Goal: Check status: Check status

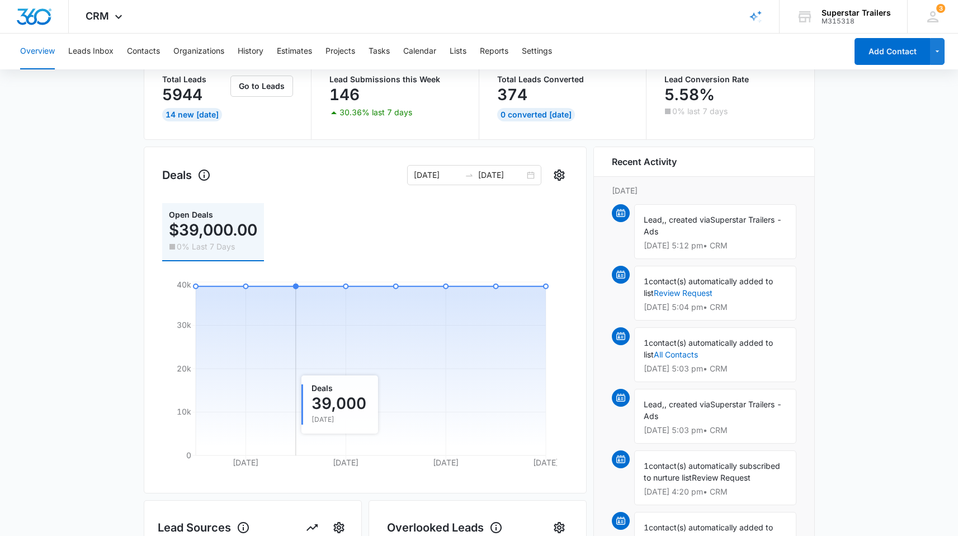
scroll to position [50, 0]
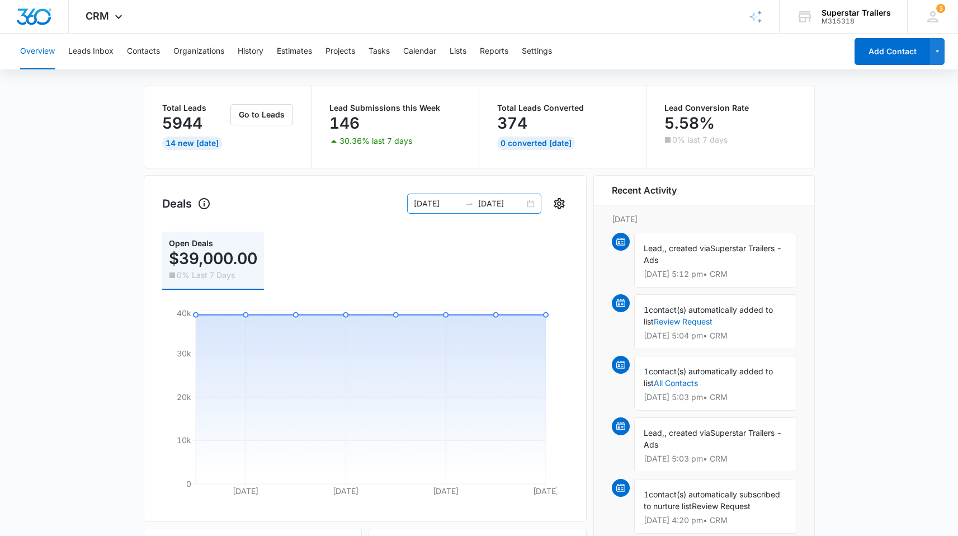
click at [533, 205] on div "[DATE] [DATE]" at bounding box center [474, 204] width 134 height 20
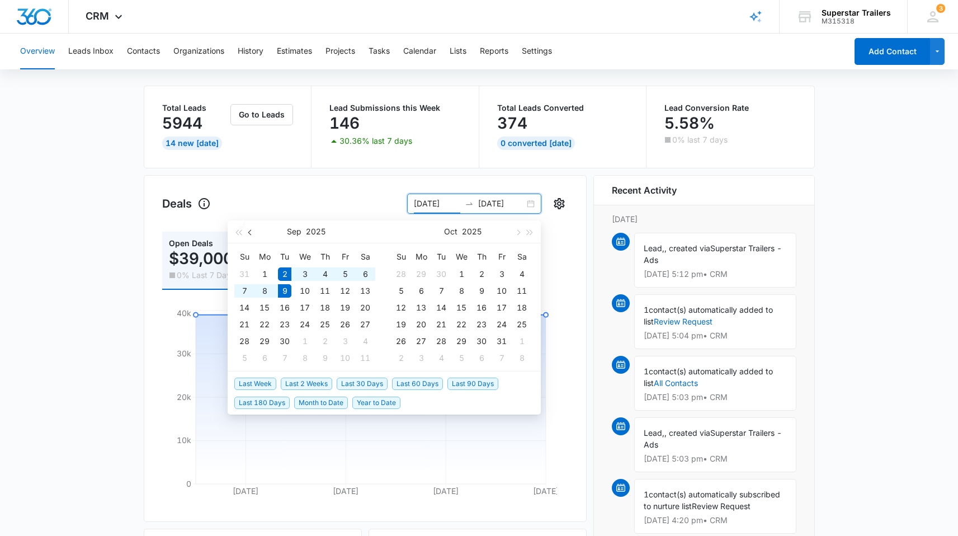
click at [252, 233] on span "button" at bounding box center [251, 232] width 6 height 6
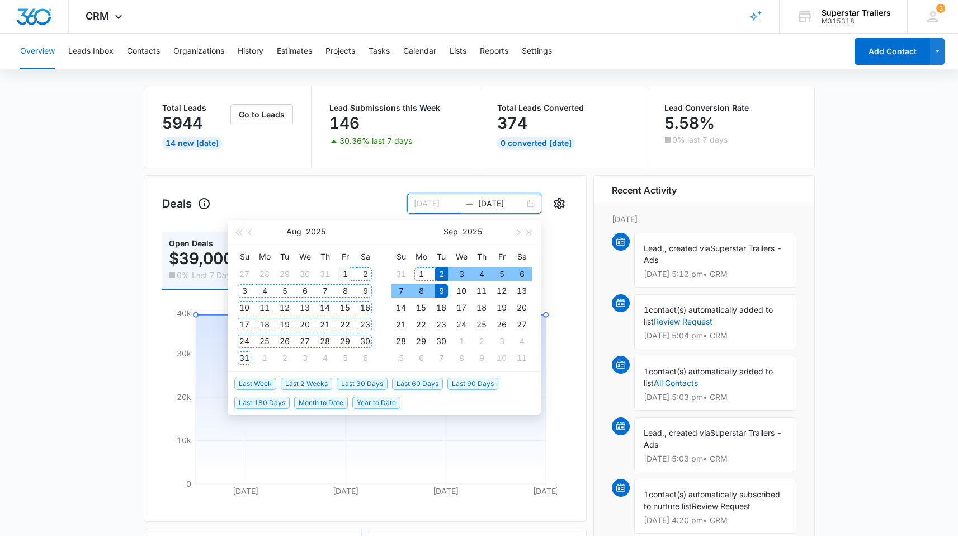
type input "[DATE]"
click at [343, 272] on div "1" at bounding box center [344, 273] width 13 height 13
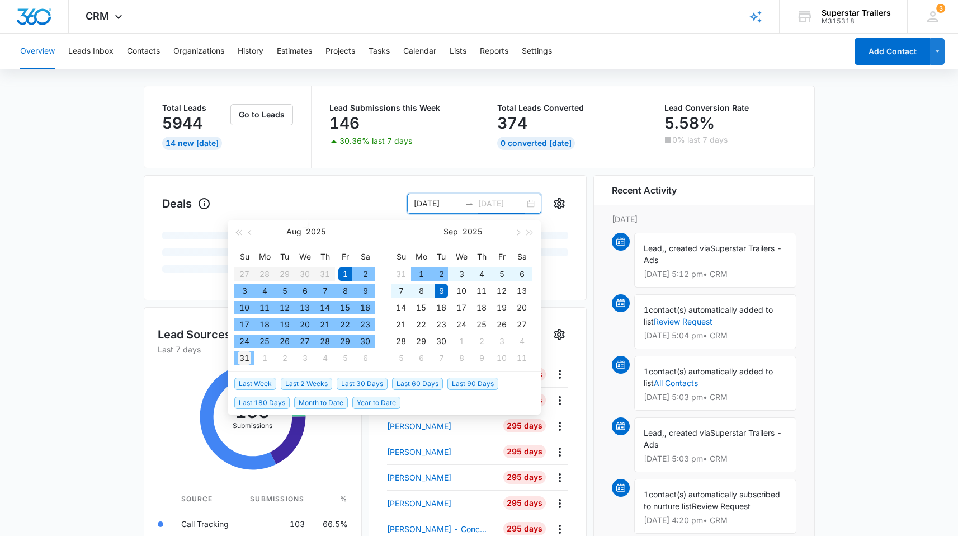
type input "[DATE]"
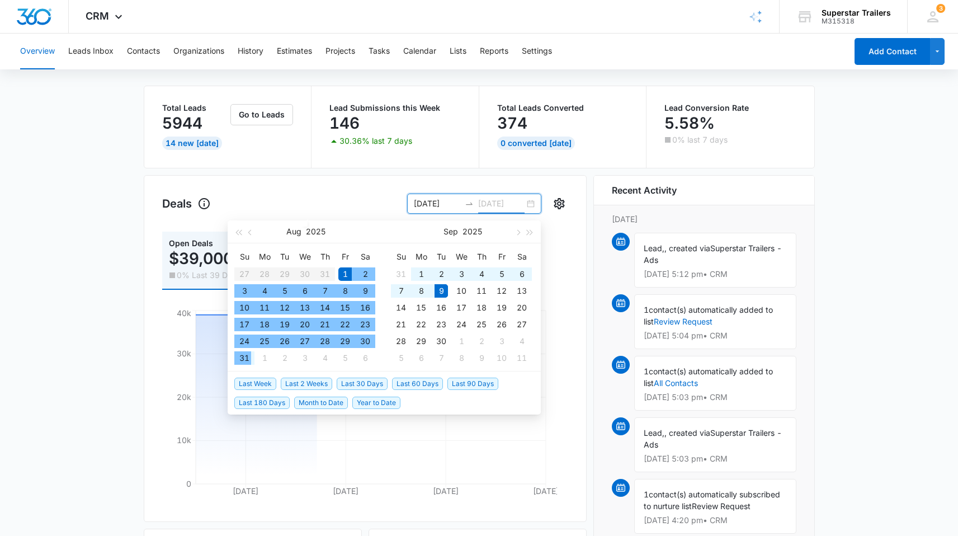
click at [242, 358] on div "31" at bounding box center [244, 357] width 13 height 13
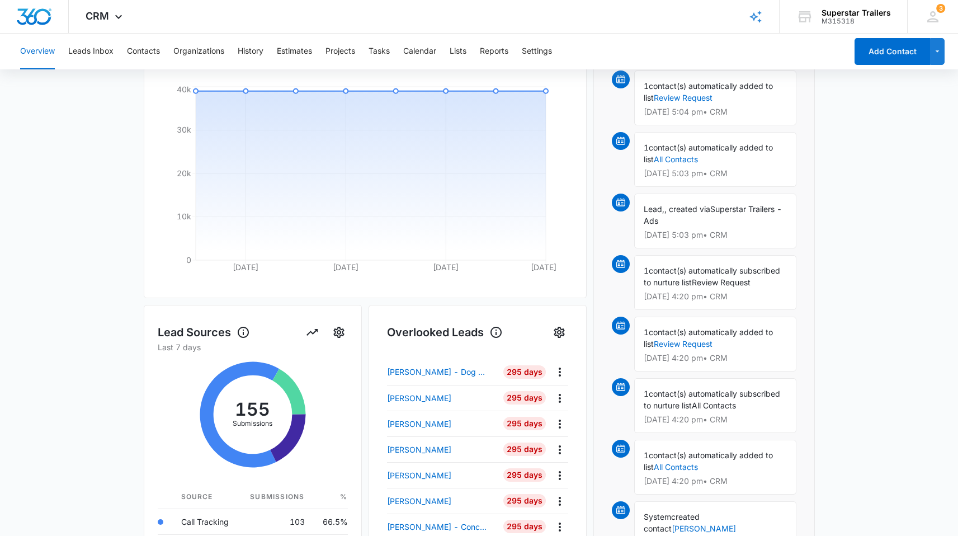
scroll to position [0, 0]
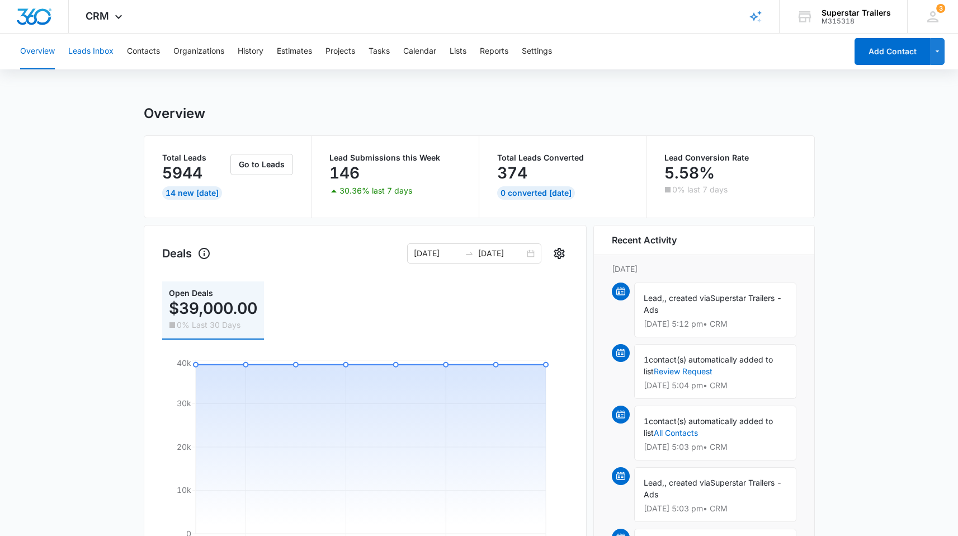
click at [104, 53] on button "Leads Inbox" at bounding box center [90, 52] width 45 height 36
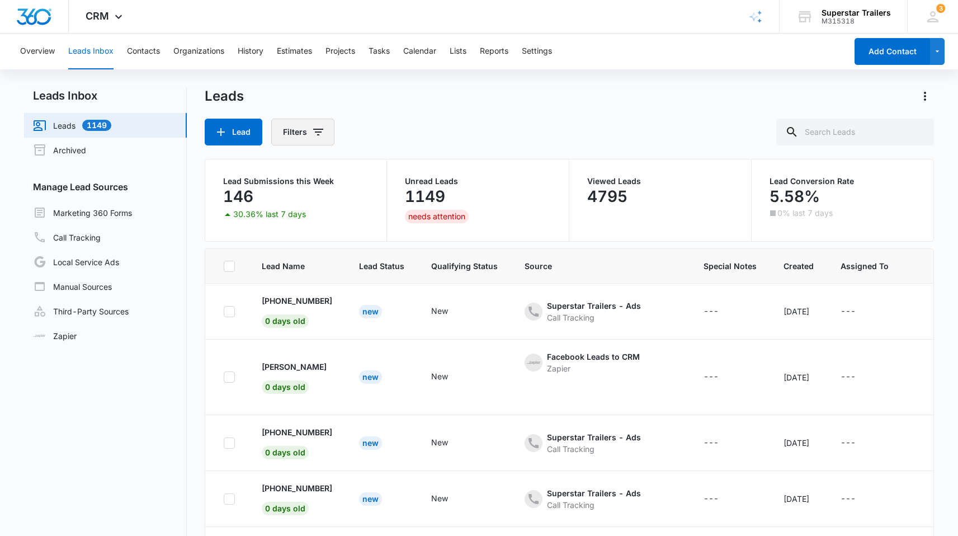
click at [315, 131] on icon "Filters" at bounding box center [318, 131] width 13 height 13
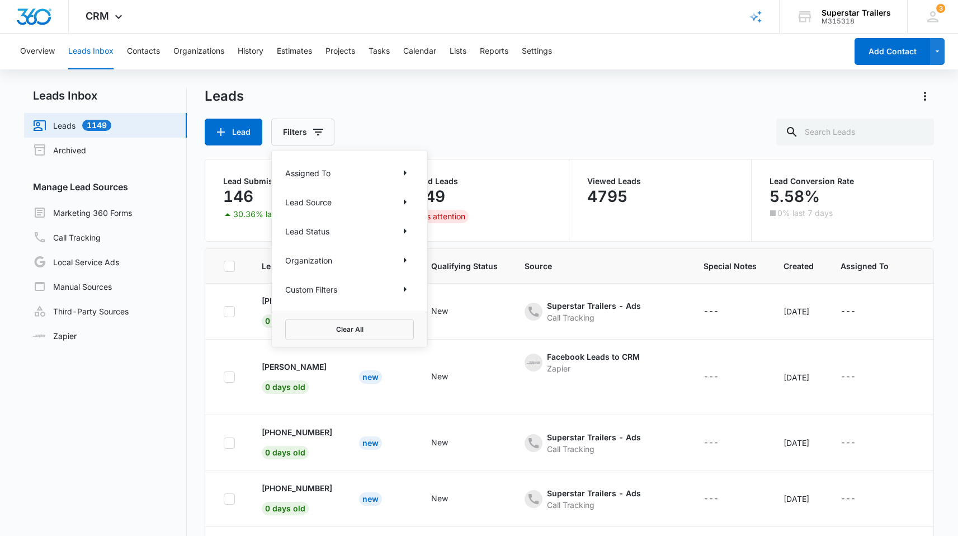
click at [351, 293] on div "Custom Filters" at bounding box center [349, 289] width 129 height 18
click at [401, 289] on icon "Show Custom Filters filters" at bounding box center [404, 288] width 13 height 13
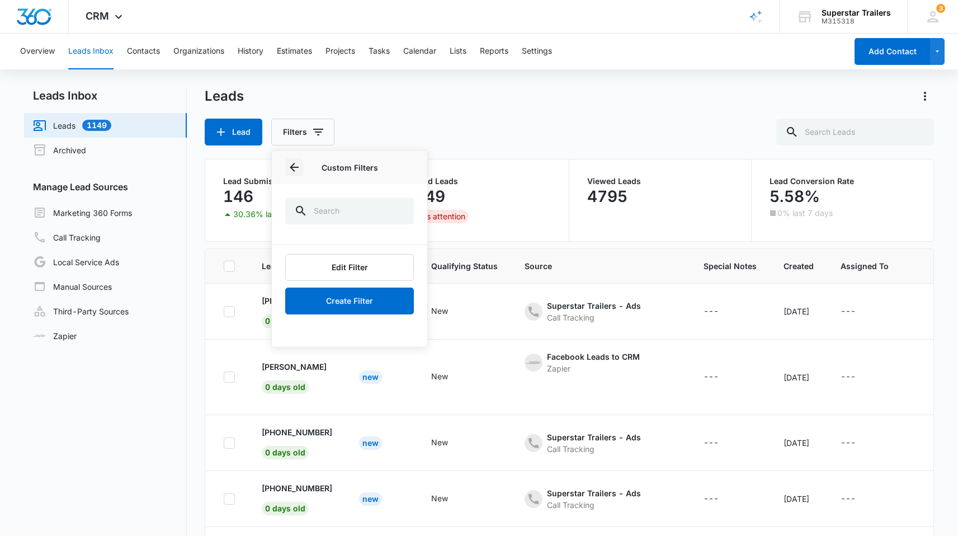
click at [289, 165] on icon "Back" at bounding box center [293, 167] width 13 height 13
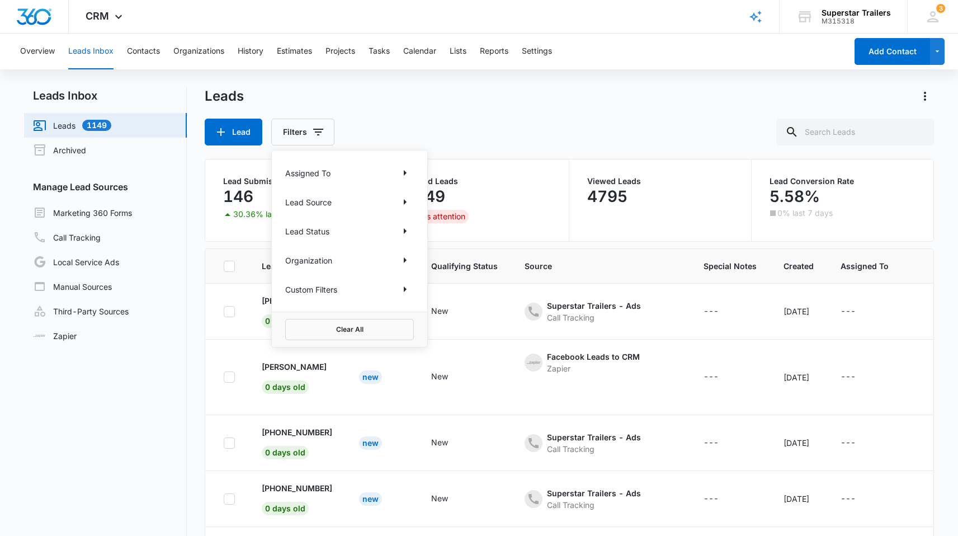
click at [420, 125] on div "Lead Filters Assigned To Lead Source Lead Status Organization Custom Filters Cl…" at bounding box center [569, 132] width 729 height 27
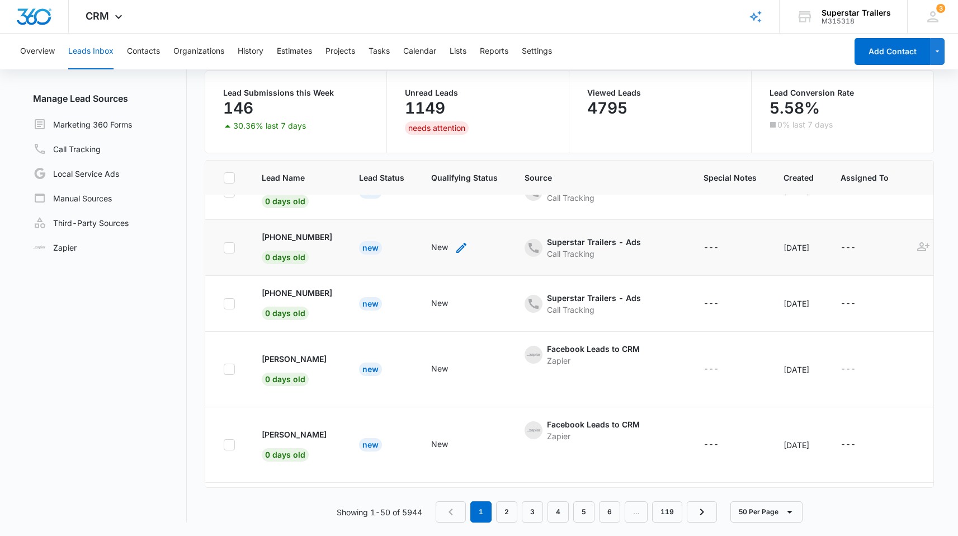
scroll to position [501, 0]
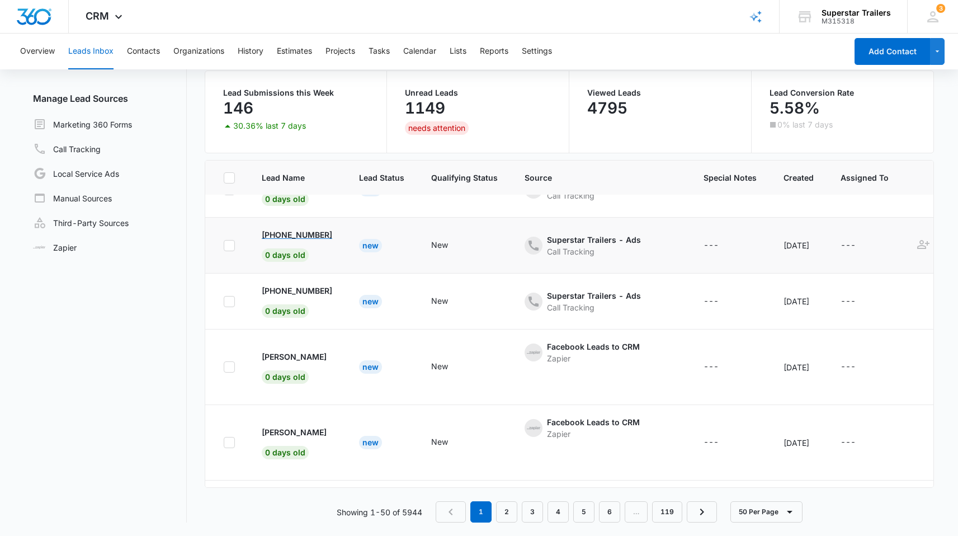
click at [322, 233] on p "[PHONE_NUMBER]" at bounding box center [297, 235] width 70 height 12
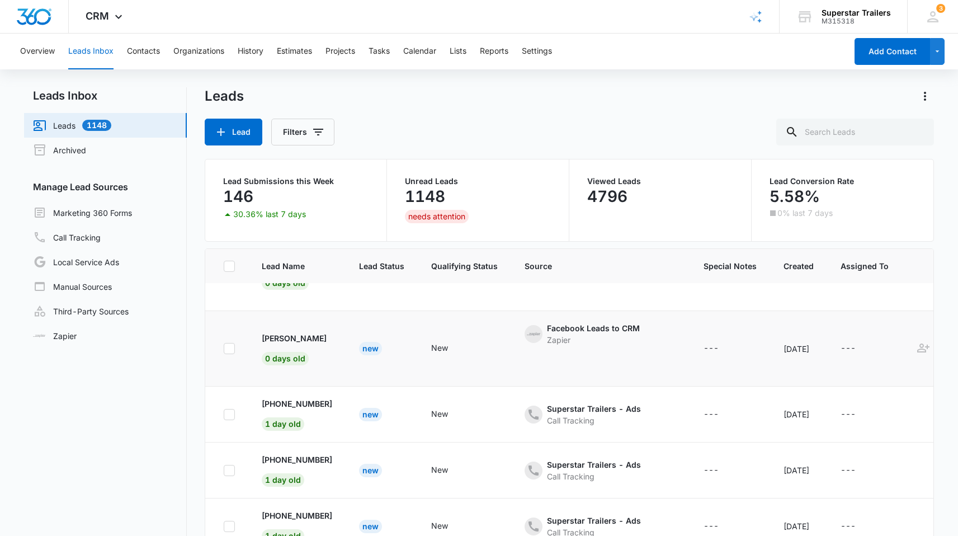
scroll to position [761, 0]
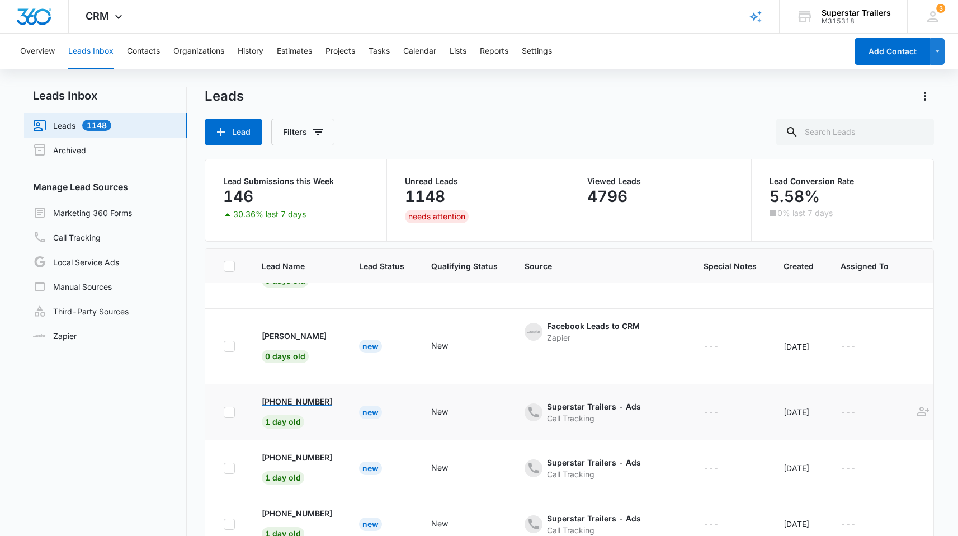
click at [319, 402] on p "[PHONE_NUMBER]" at bounding box center [297, 401] width 70 height 12
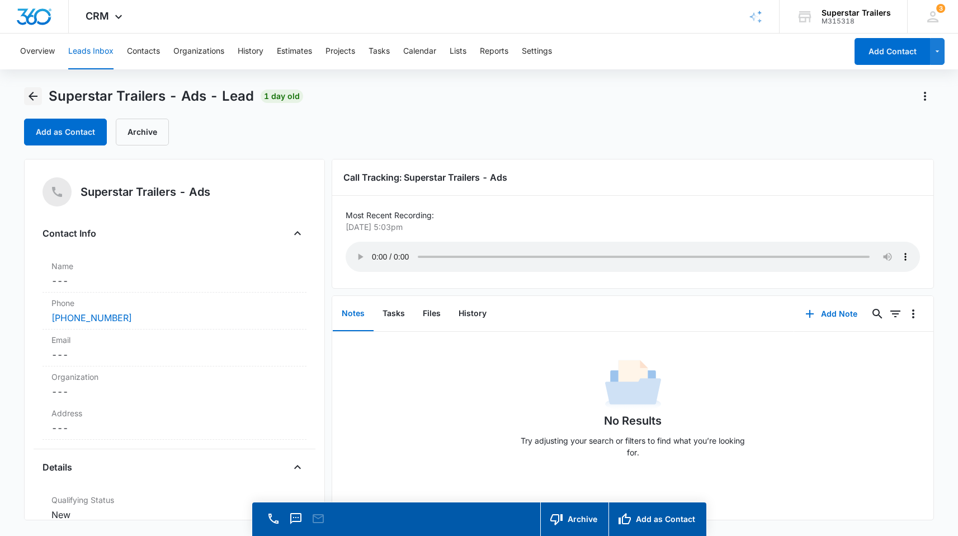
click at [40, 97] on button "Back" at bounding box center [33, 96] width 18 height 18
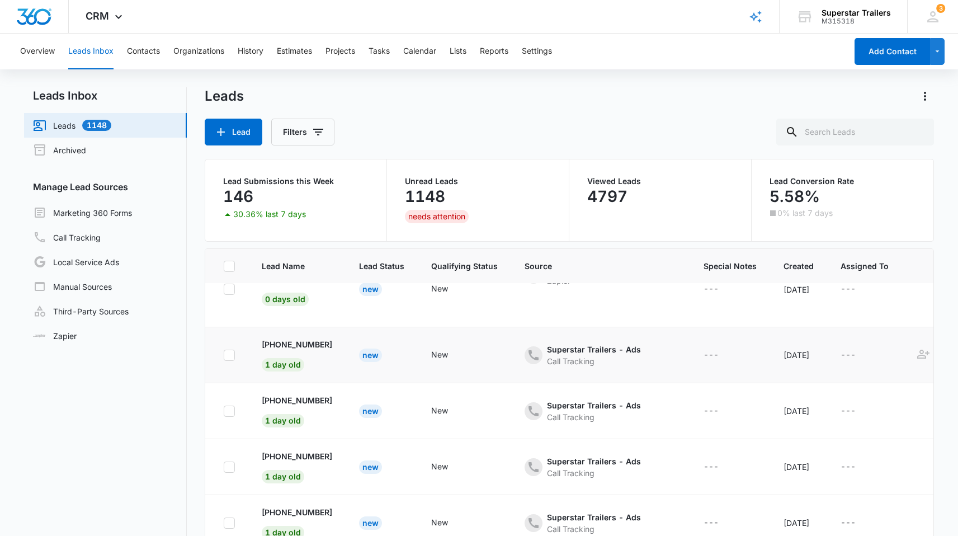
scroll to position [828, 0]
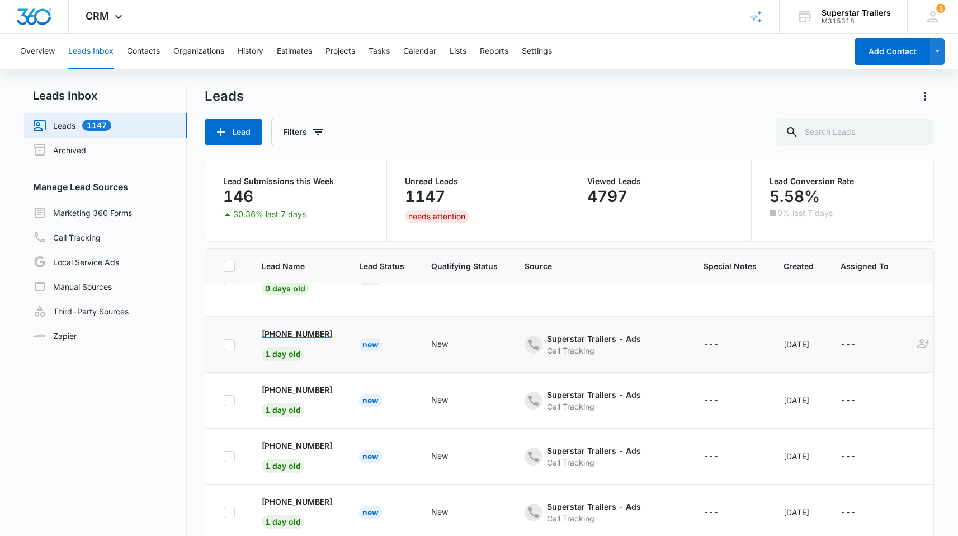
click at [323, 330] on p "[PHONE_NUMBER]" at bounding box center [297, 334] width 70 height 12
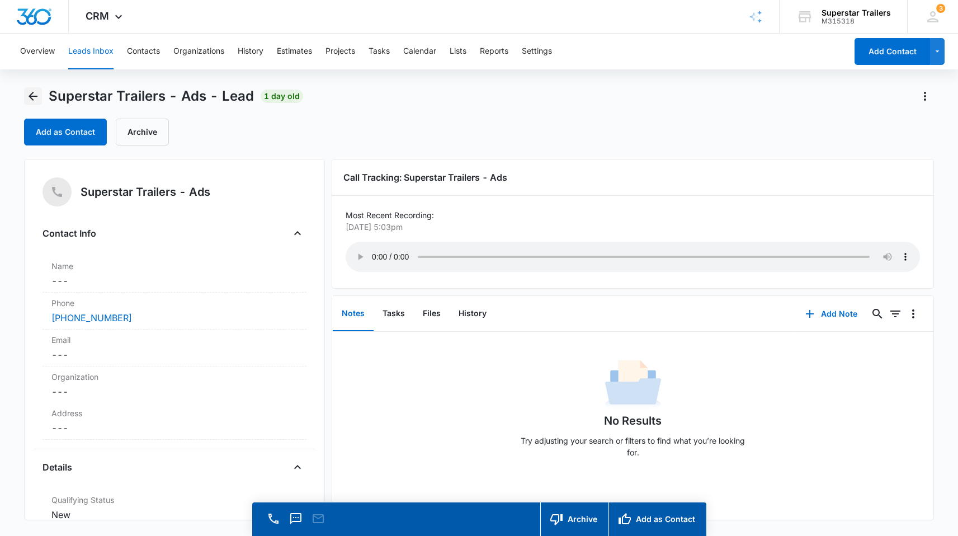
click at [34, 90] on icon "Back" at bounding box center [32, 95] width 13 height 13
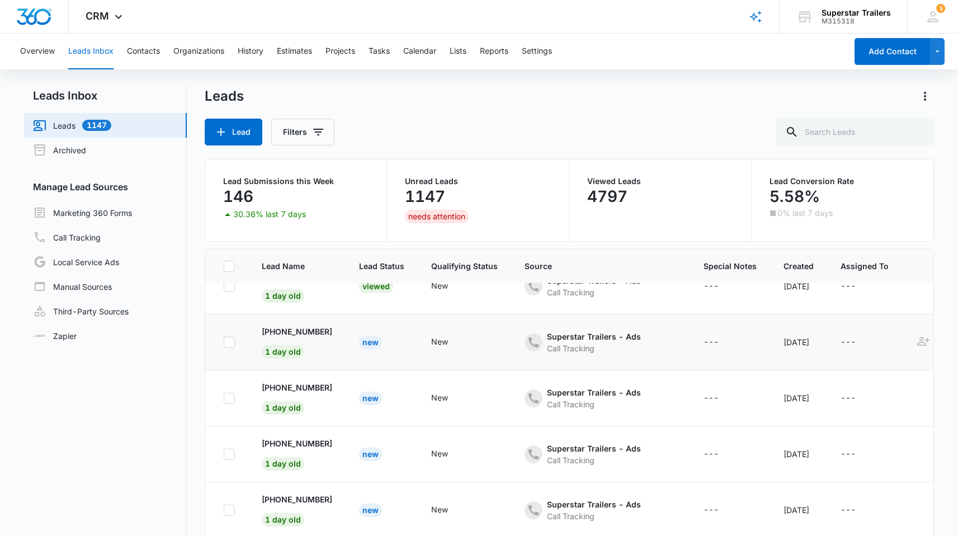
scroll to position [888, 0]
click at [327, 332] on p "[PHONE_NUMBER]" at bounding box center [297, 330] width 70 height 12
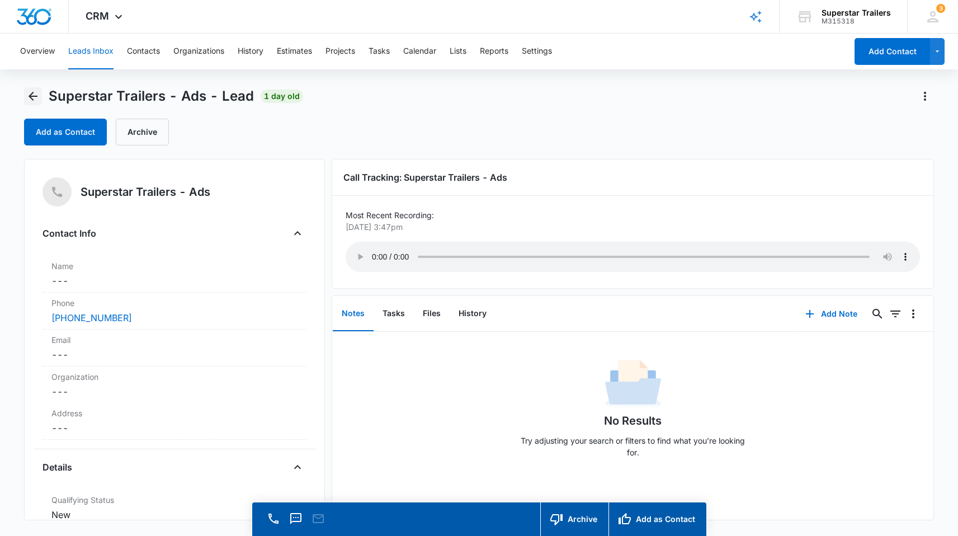
click at [32, 95] on icon "Back" at bounding box center [32, 95] width 13 height 13
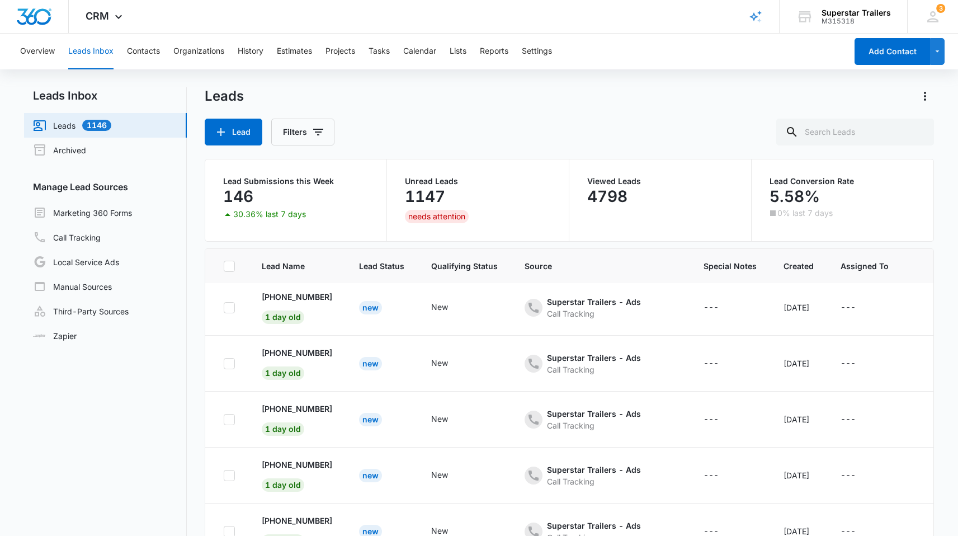
scroll to position [1069, 0]
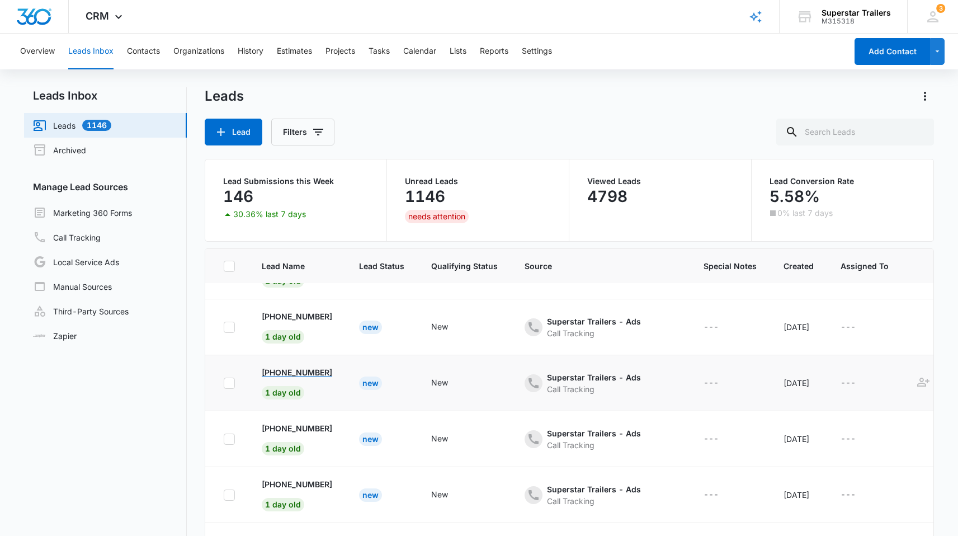
click at [309, 375] on p "[PHONE_NUMBER]" at bounding box center [297, 372] width 70 height 12
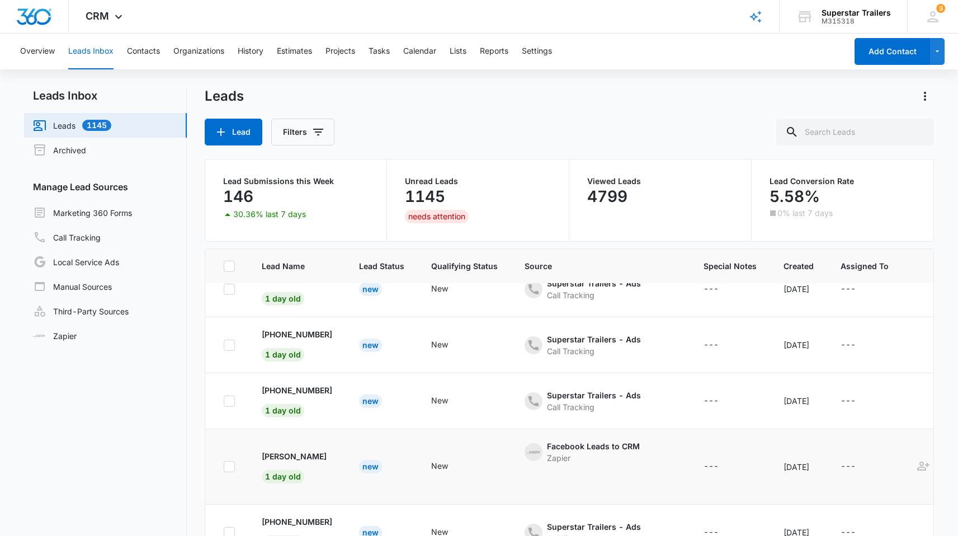
scroll to position [1572, 0]
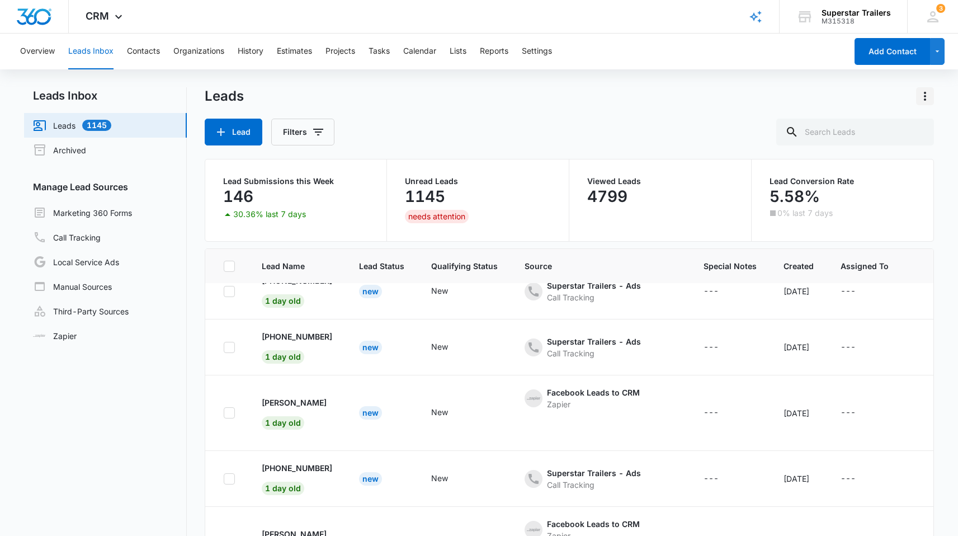
click at [928, 98] on icon "Actions" at bounding box center [924, 95] width 13 height 13
click at [48, 53] on button "Overview" at bounding box center [37, 52] width 35 height 36
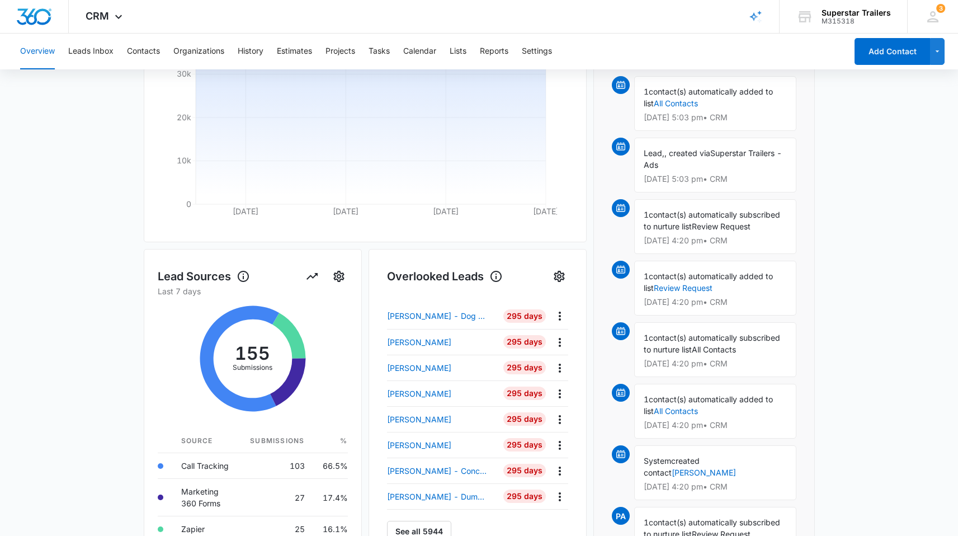
scroll to position [365, 0]
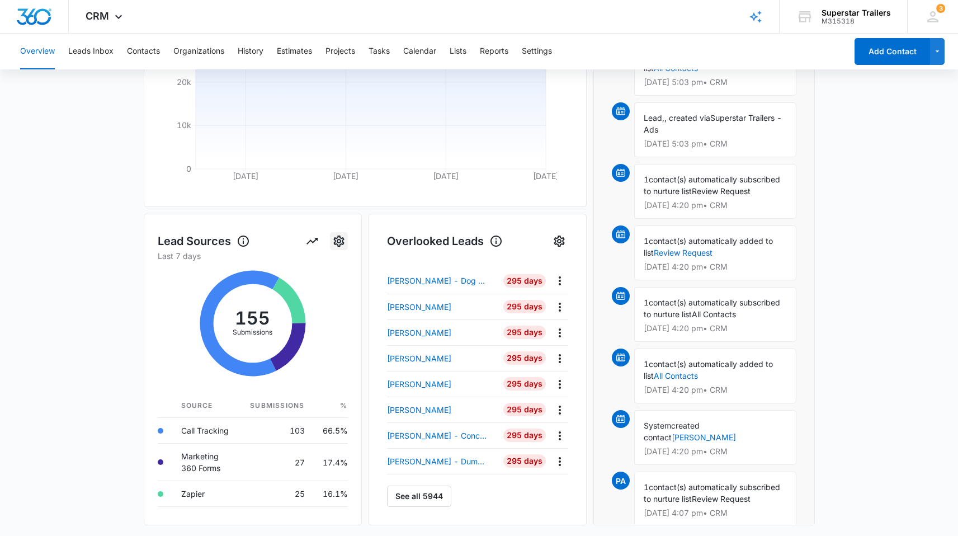
click at [337, 243] on icon "Settings" at bounding box center [338, 240] width 11 height 11
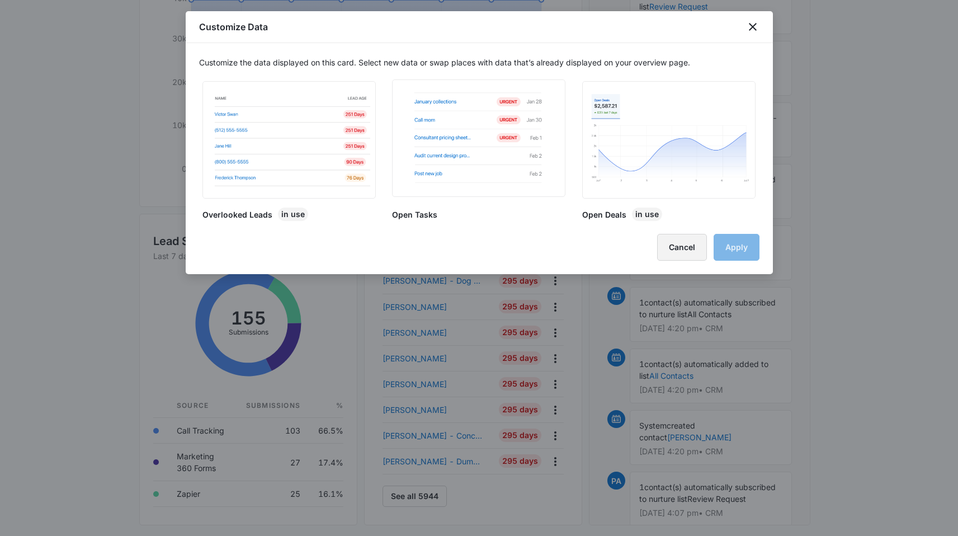
click at [668, 249] on button "Cancel" at bounding box center [682, 247] width 50 height 27
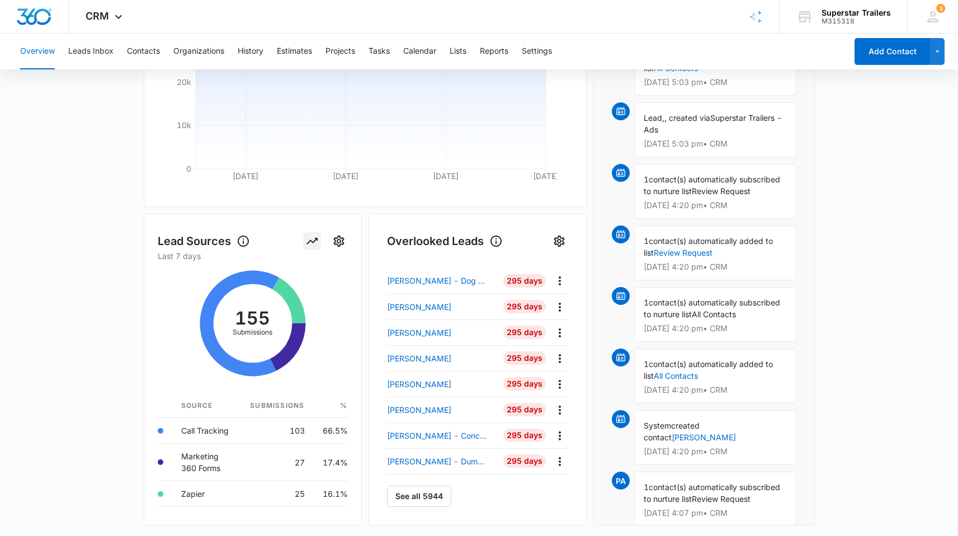
click at [308, 243] on icon "View Report" at bounding box center [311, 241] width 11 height 7
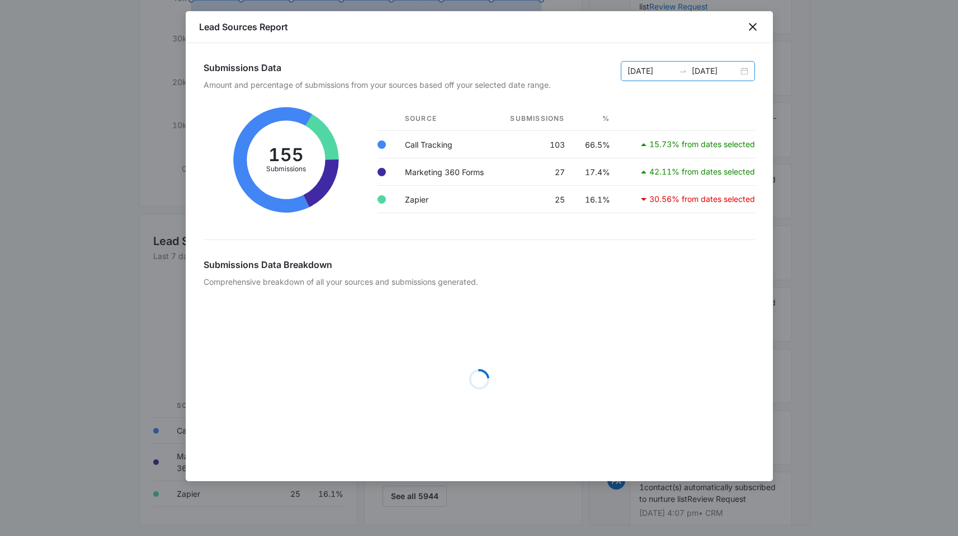
click at [745, 73] on div "[DATE] [DATE]" at bounding box center [688, 71] width 134 height 20
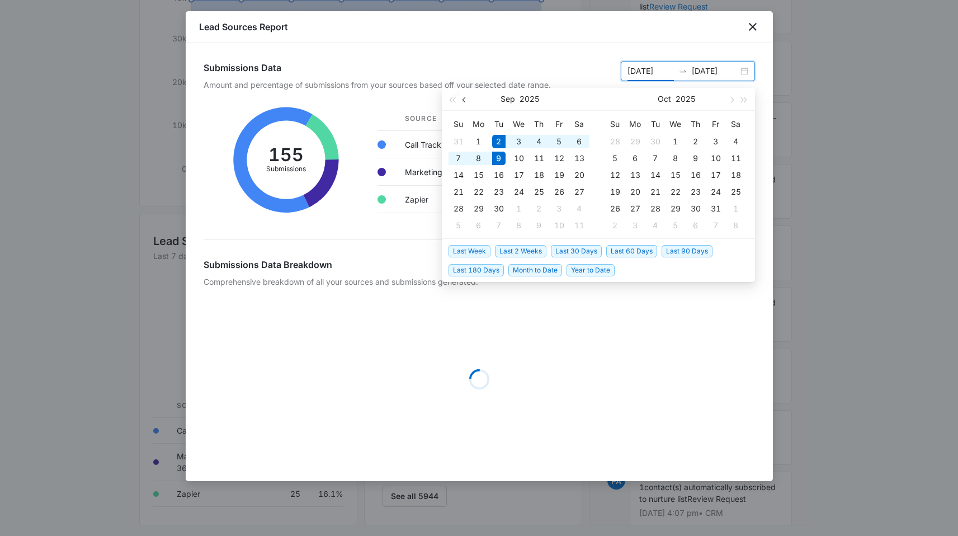
click at [461, 100] on button "button" at bounding box center [465, 99] width 12 height 22
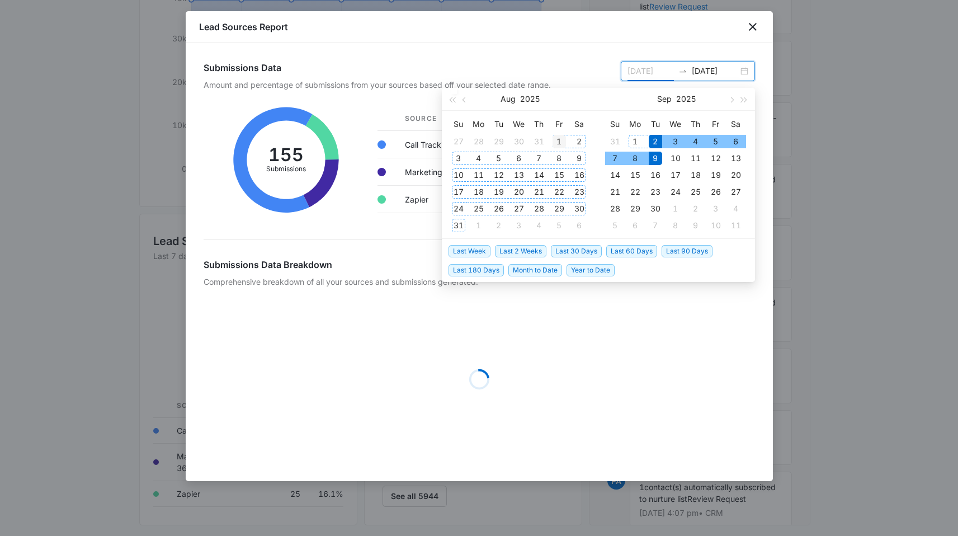
type input "[DATE]"
click at [560, 142] on div "1" at bounding box center [559, 141] width 13 height 13
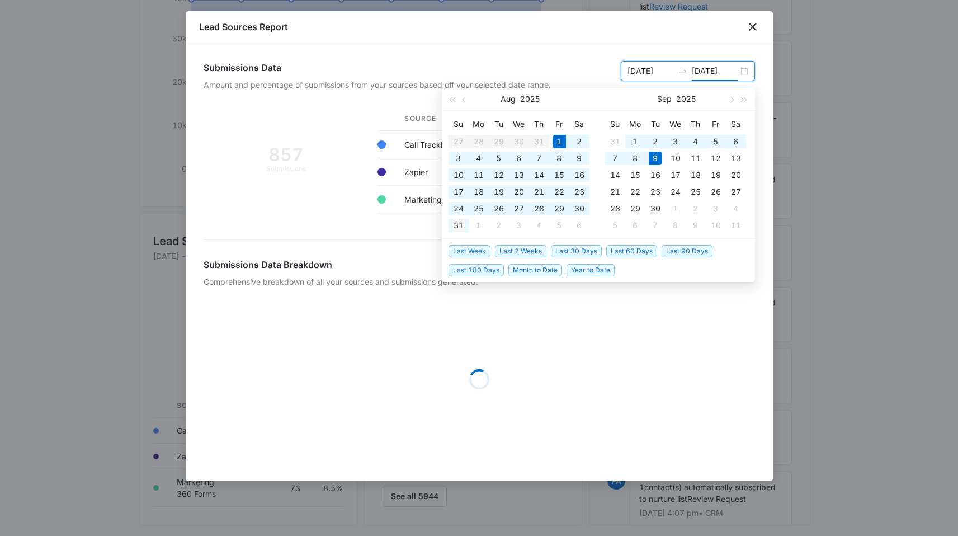
type input "[DATE]"
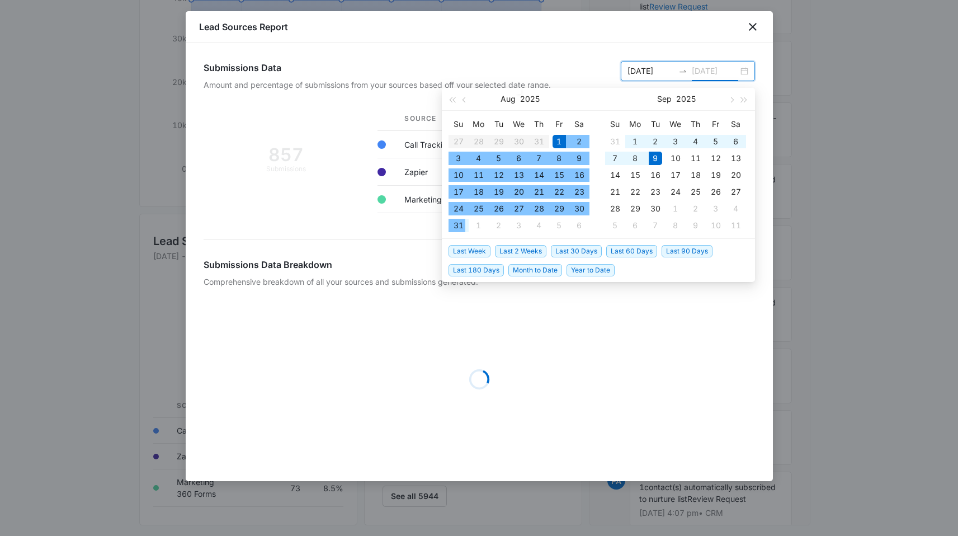
click at [458, 224] on div "31" at bounding box center [458, 225] width 13 height 13
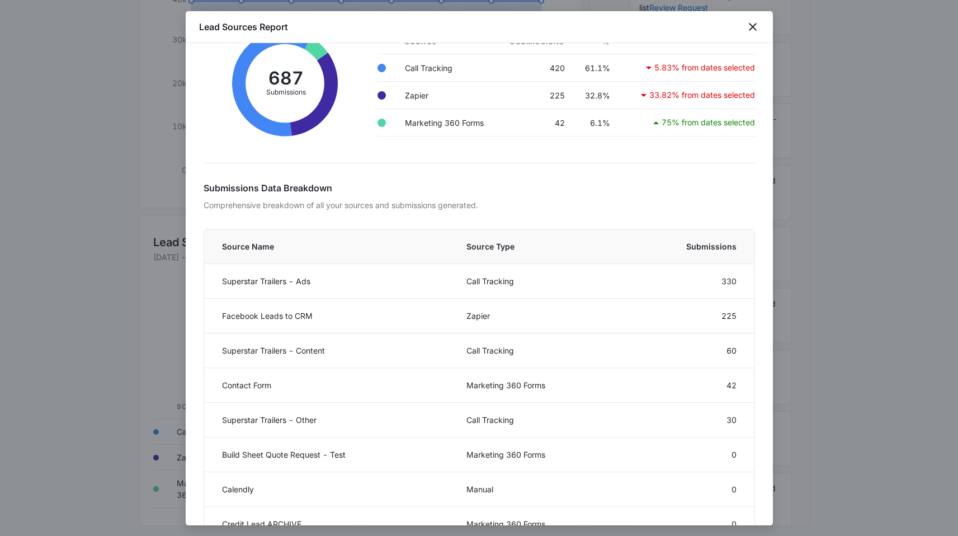
scroll to position [362, 0]
click at [125, 44] on div at bounding box center [479, 268] width 958 height 536
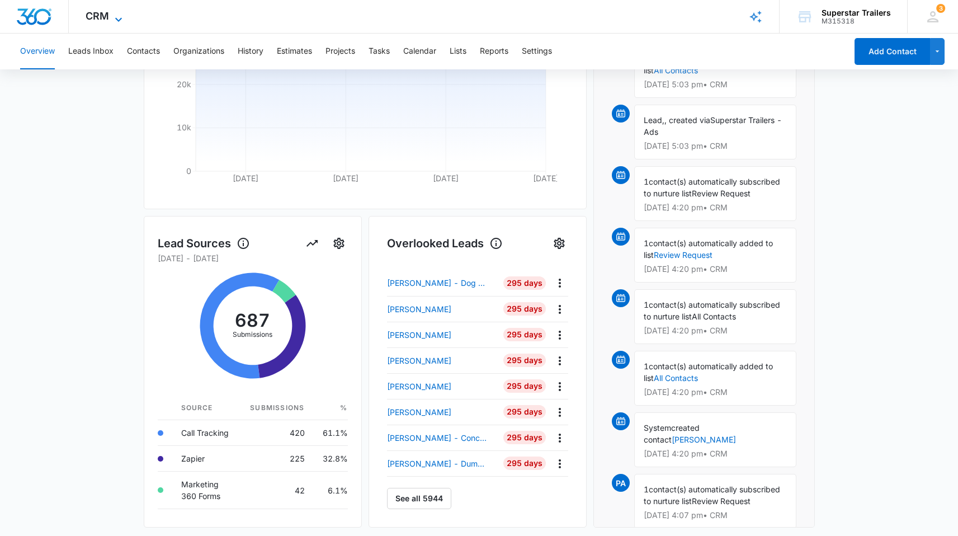
click at [106, 20] on span "CRM" at bounding box center [97, 16] width 23 height 12
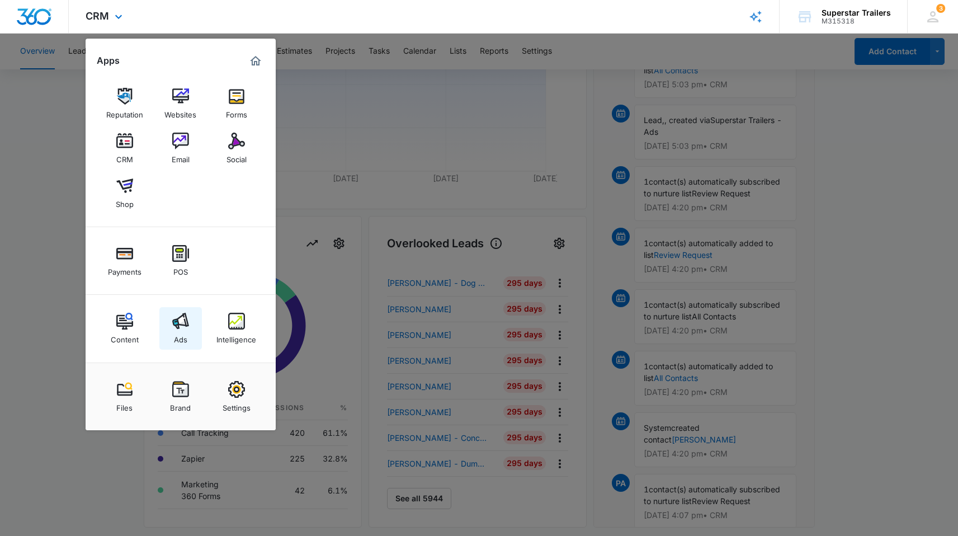
click at [182, 325] on img at bounding box center [180, 321] width 17 height 17
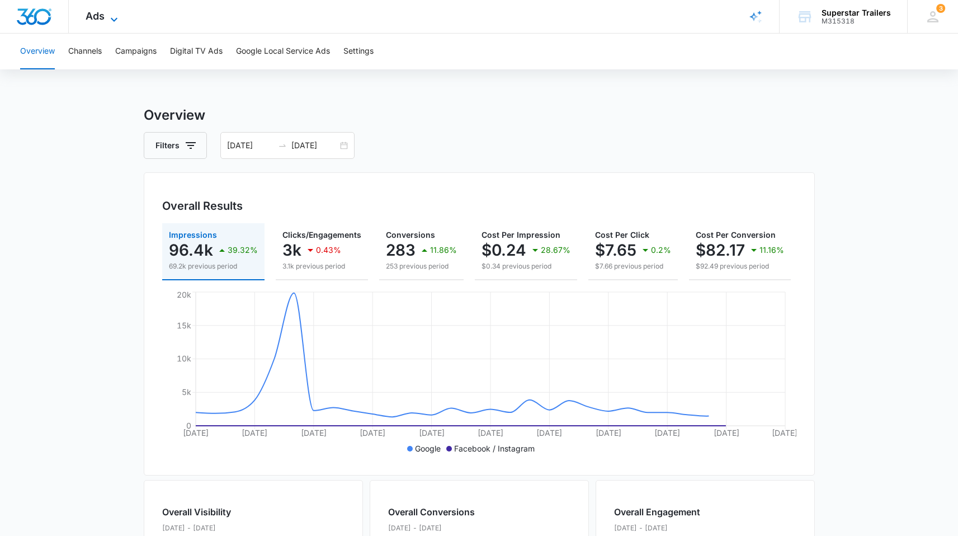
click at [108, 20] on icon at bounding box center [113, 19] width 13 height 13
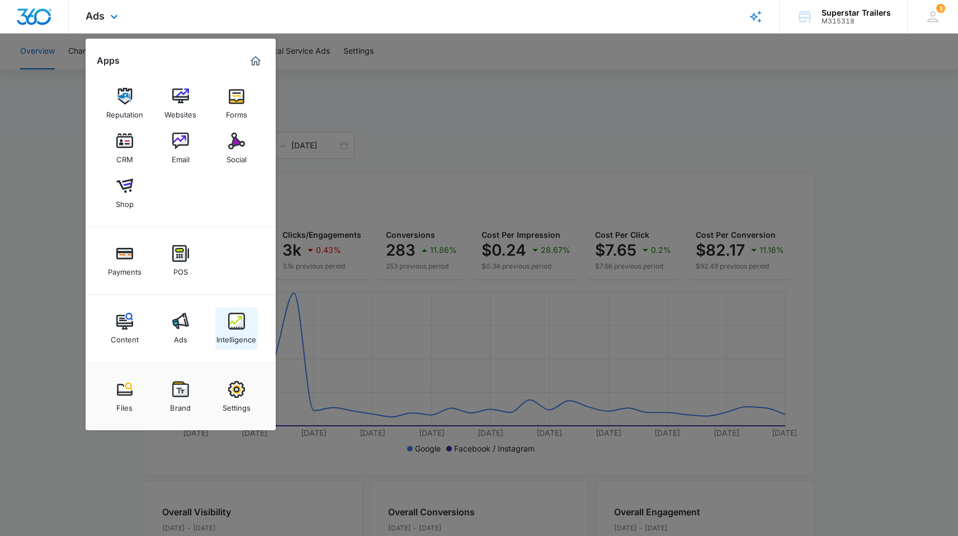
click at [238, 329] on img at bounding box center [236, 321] width 17 height 17
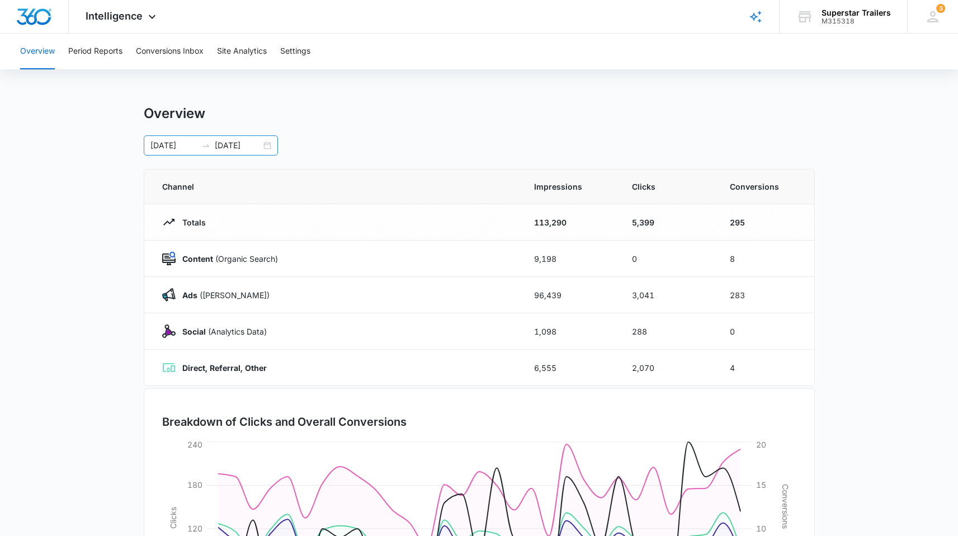
click at [268, 145] on div "[DATE] [DATE]" at bounding box center [211, 145] width 134 height 20
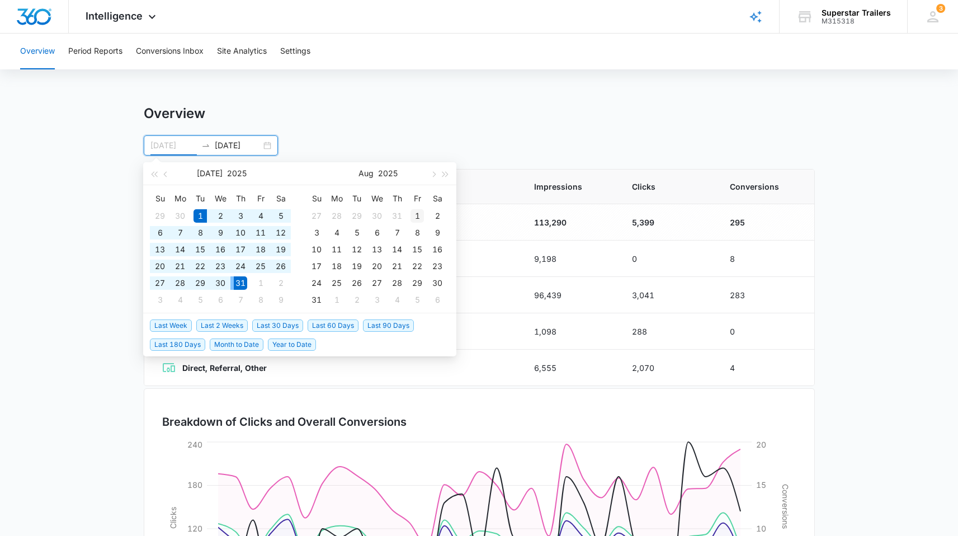
type input "[DATE]"
click at [419, 215] on div "1" at bounding box center [417, 215] width 13 height 13
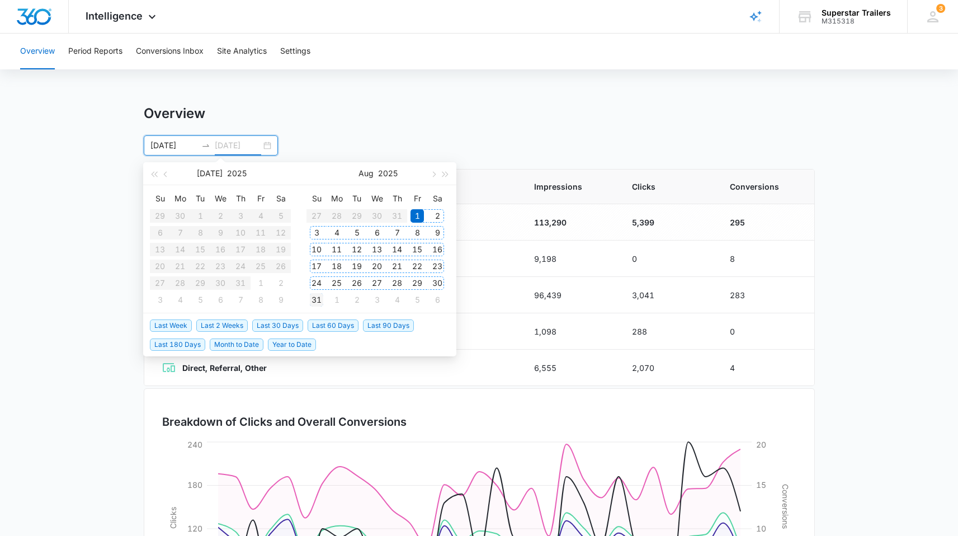
type input "[DATE]"
click at [317, 301] on div "31" at bounding box center [316, 299] width 13 height 13
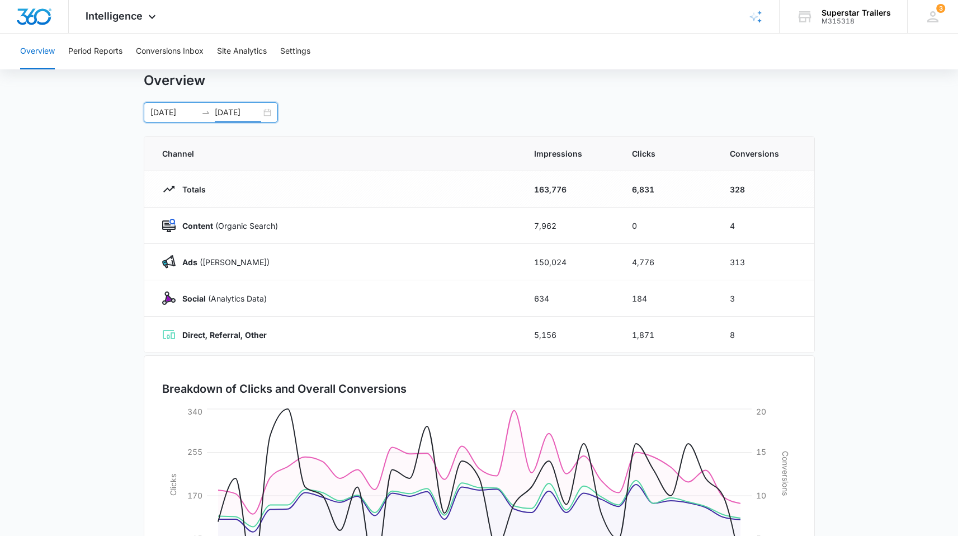
scroll to position [157, 0]
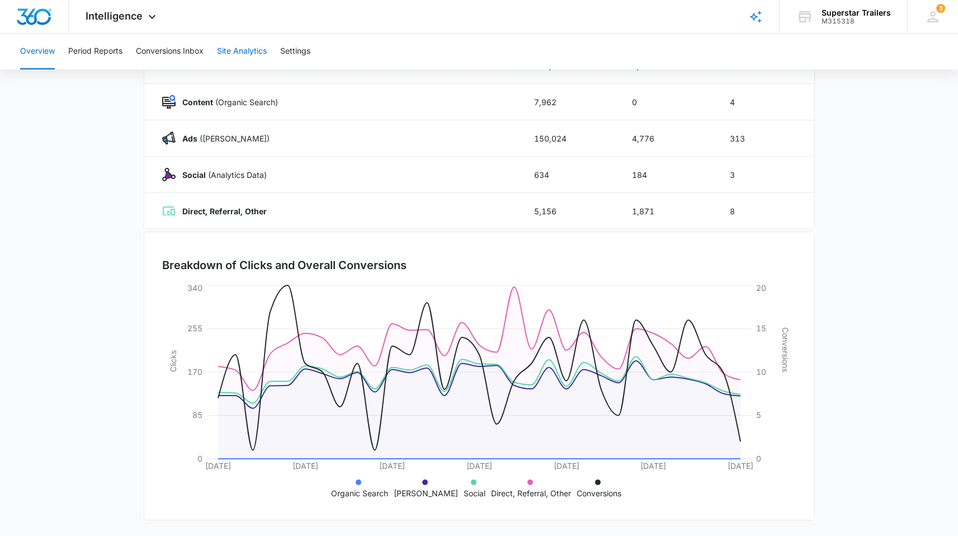
click at [220, 57] on button "Site Analytics" at bounding box center [242, 52] width 50 height 36
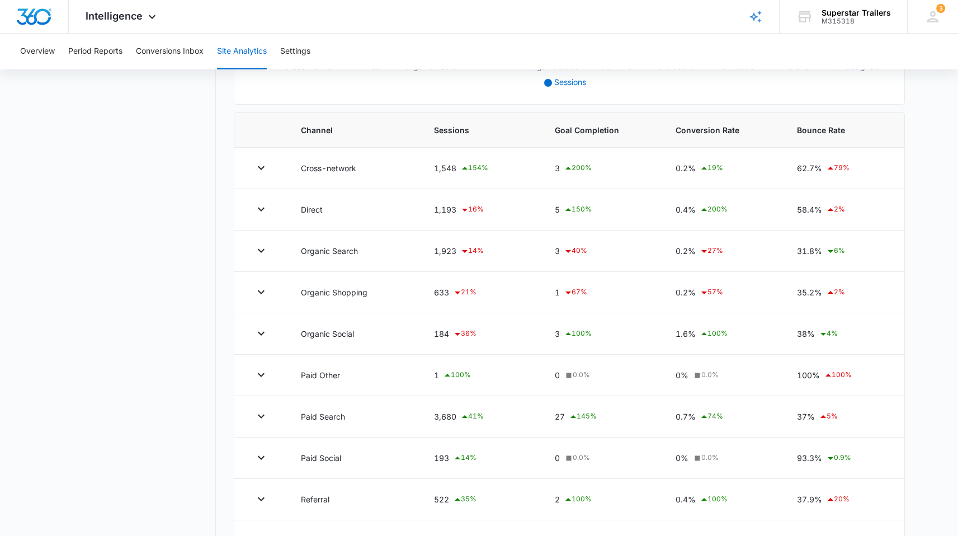
scroll to position [49, 0]
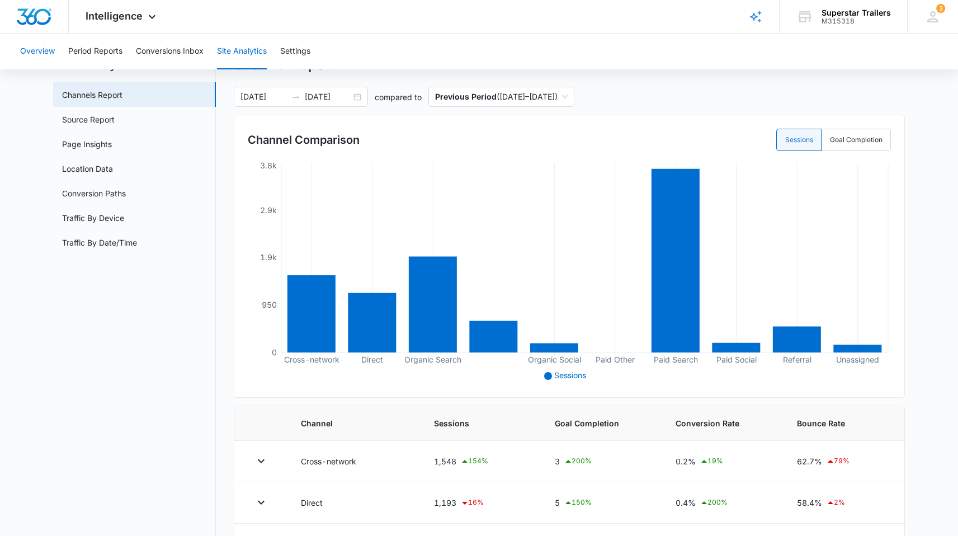
click at [50, 51] on button "Overview" at bounding box center [37, 52] width 35 height 36
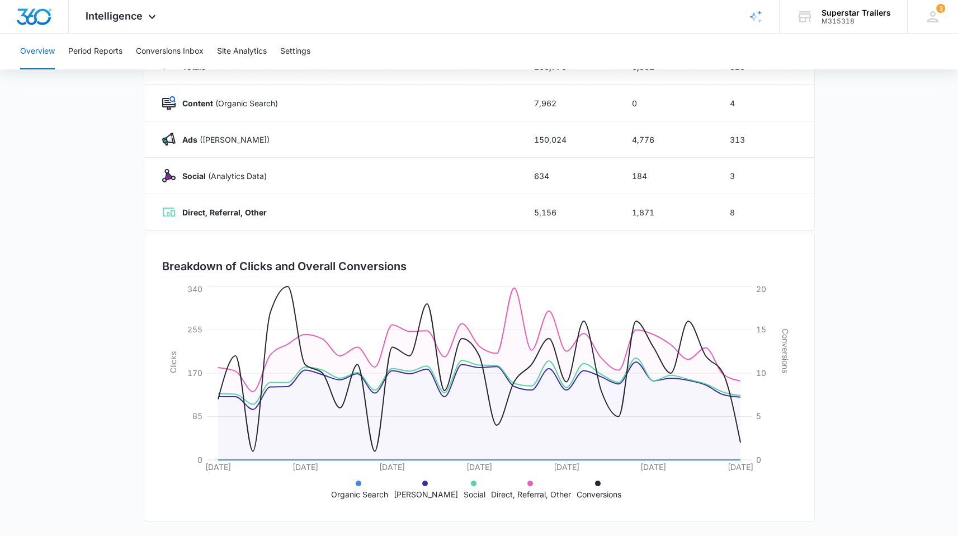
scroll to position [157, 0]
